Goal: Task Accomplishment & Management: Use online tool/utility

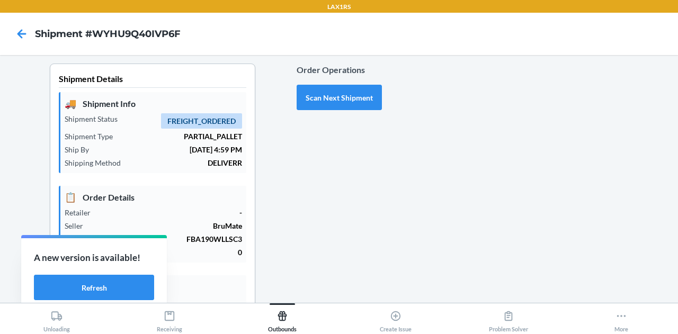
scroll to position [19, 0]
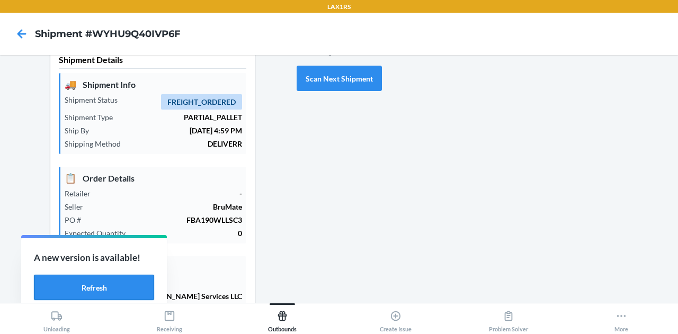
click at [108, 295] on button "Refresh" at bounding box center [94, 287] width 120 height 25
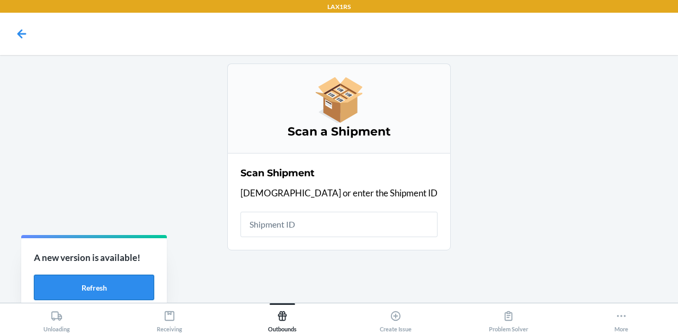
click at [128, 284] on button "Refresh" at bounding box center [94, 287] width 120 height 25
click at [115, 286] on button "Refresh" at bounding box center [94, 287] width 120 height 25
click at [329, 215] on input "text" at bounding box center [339, 224] width 197 height 25
click at [326, 218] on input "text" at bounding box center [339, 224] width 197 height 25
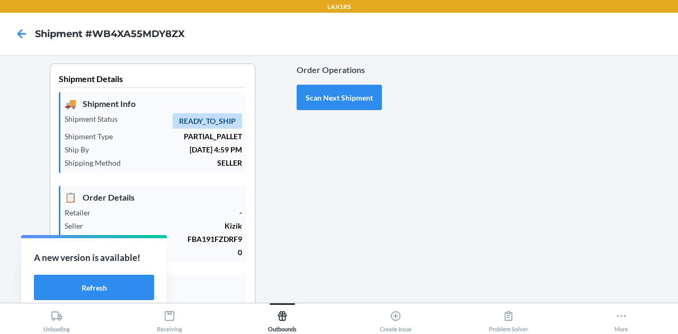
type input "[DATE]"
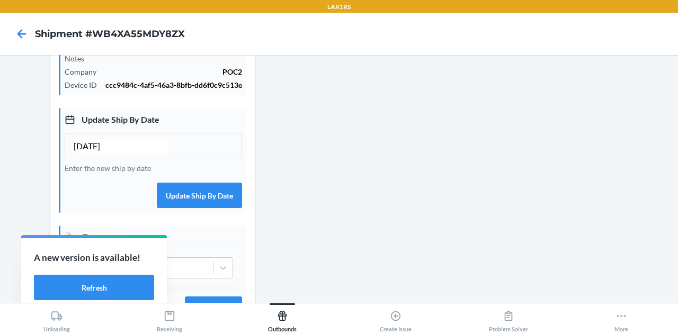
scroll to position [291, 0]
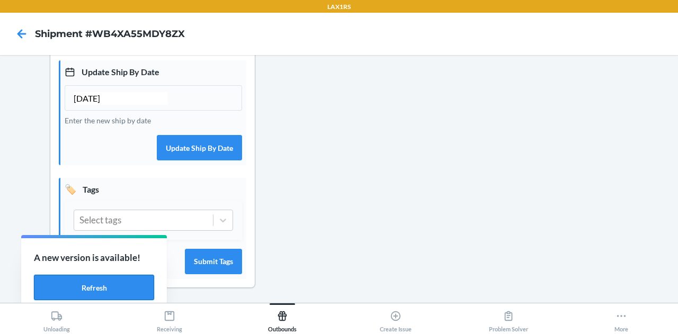
click at [112, 283] on button "Refresh" at bounding box center [94, 287] width 120 height 25
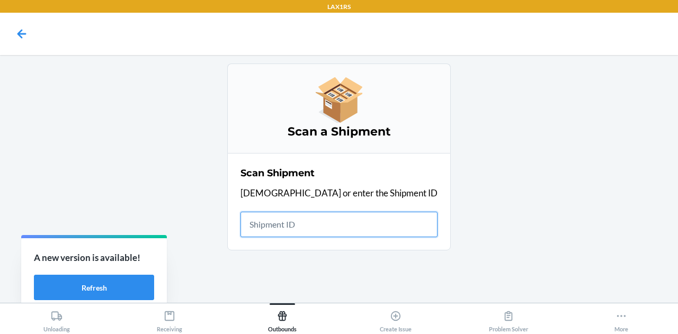
click at [45, 330] on div "Unloading" at bounding box center [56, 319] width 26 height 26
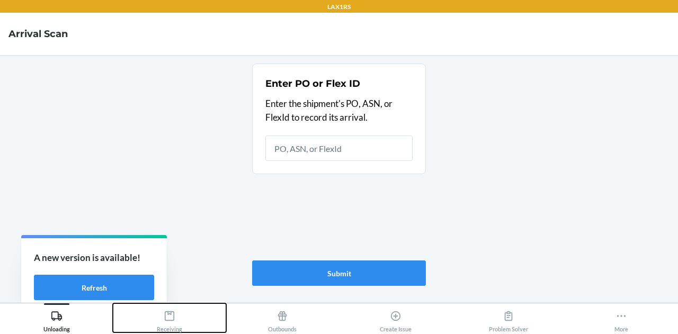
click at [176, 316] on div "Receiving" at bounding box center [169, 319] width 25 height 26
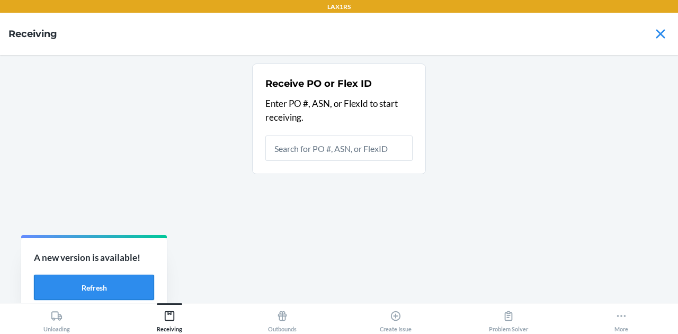
click at [118, 285] on button "Refresh" at bounding box center [94, 287] width 120 height 25
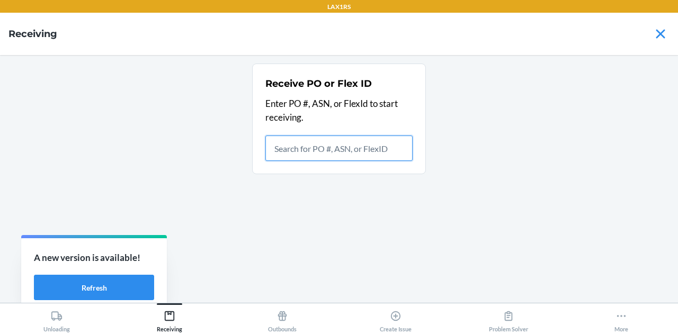
click at [118, 285] on div "A new version is available! Refresh" at bounding box center [84, 285] width 146 height 78
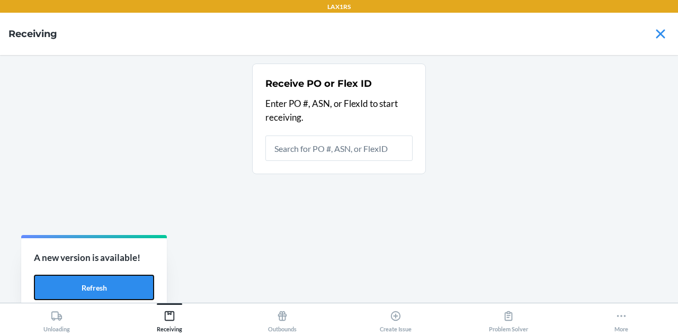
click at [118, 285] on button "Refresh" at bounding box center [94, 287] width 120 height 25
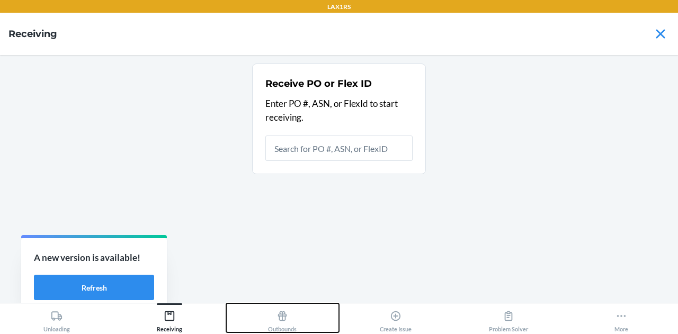
click at [279, 320] on icon at bounding box center [283, 316] width 12 height 12
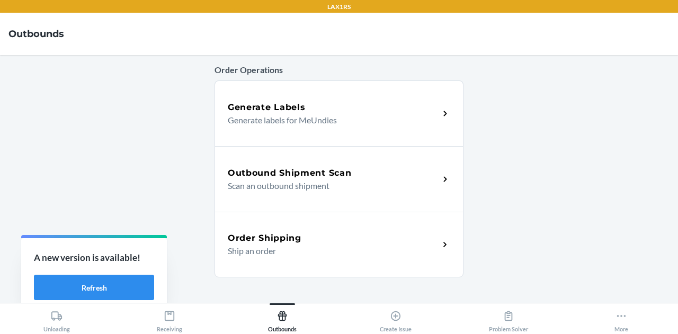
click at [346, 181] on p "Scan an outbound shipment" at bounding box center [329, 186] width 203 height 13
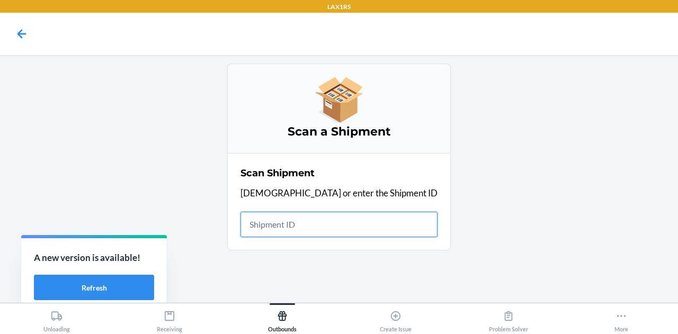
click at [323, 223] on input "text" at bounding box center [339, 224] width 197 height 25
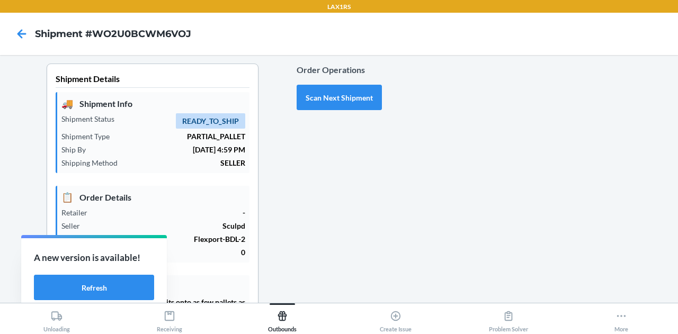
type input "[DATE]"
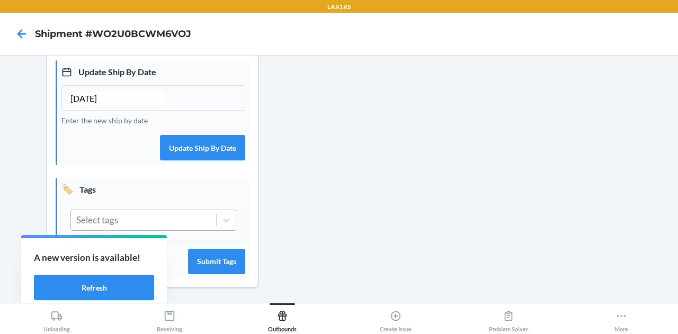
click at [185, 217] on div "Select tags" at bounding box center [143, 220] width 145 height 20
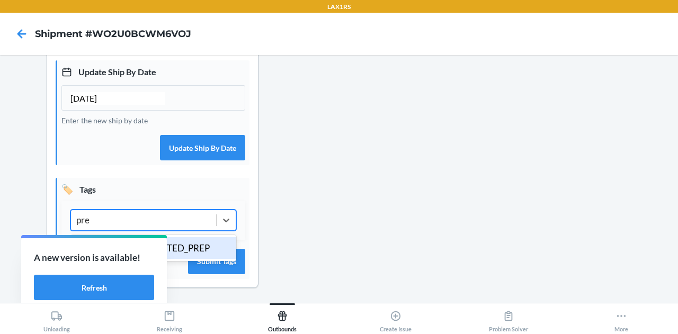
type input "prep"
click at [182, 247] on div "MERCHANT_REQUESTED_PREP" at bounding box center [153, 248] width 166 height 22
click at [221, 260] on button "Submit Tags" at bounding box center [216, 261] width 57 height 25
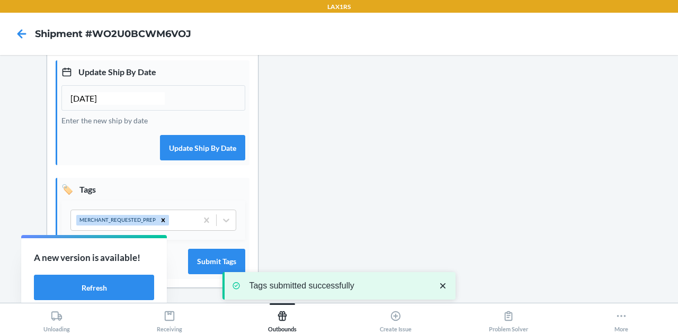
scroll to position [0, 0]
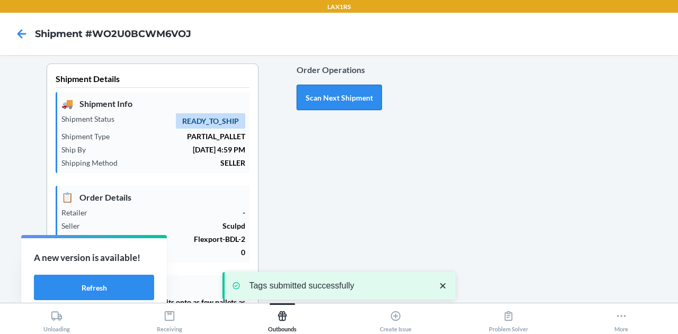
click at [322, 109] on button "Scan Next Shipment" at bounding box center [339, 97] width 85 height 25
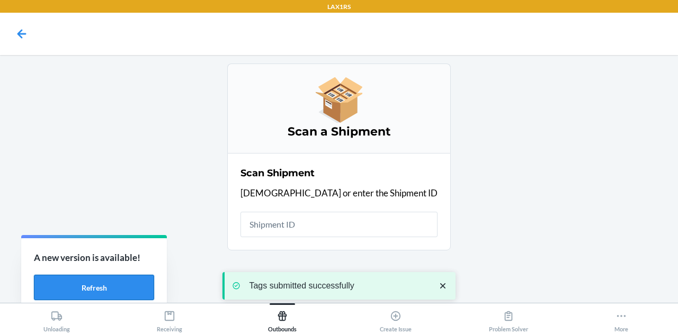
click at [97, 286] on button "Refresh" at bounding box center [94, 287] width 120 height 25
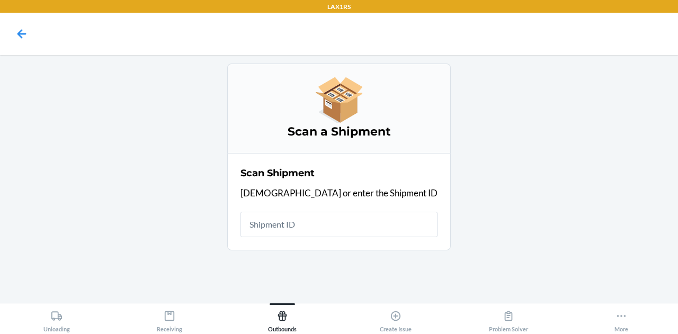
click at [407, 53] on nav at bounding box center [339, 34] width 678 height 42
